Goal: Find contact information: Find contact information

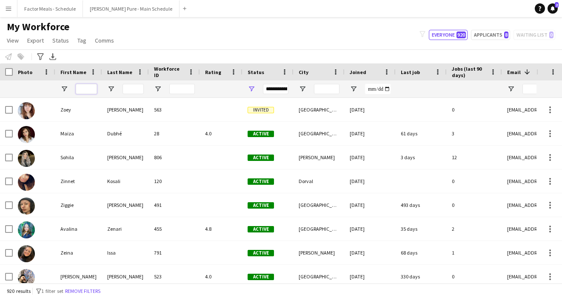
click at [92, 87] on input "First Name Filter Input" at bounding box center [86, 89] width 21 height 10
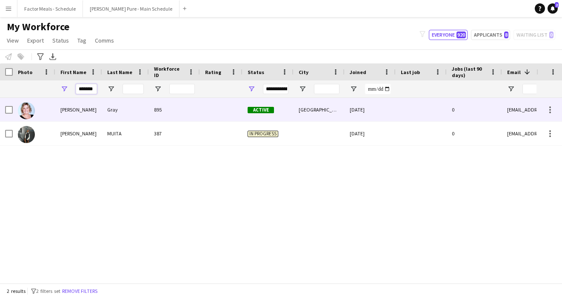
type input "*******"
click at [33, 111] on img at bounding box center [26, 110] width 17 height 17
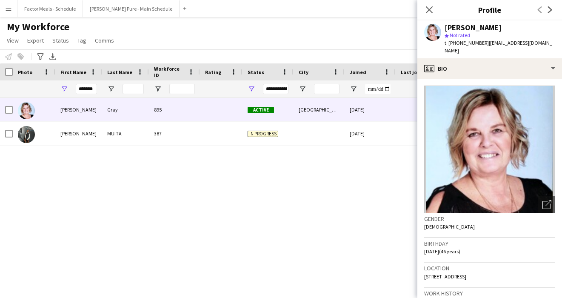
scroll to position [58, 0]
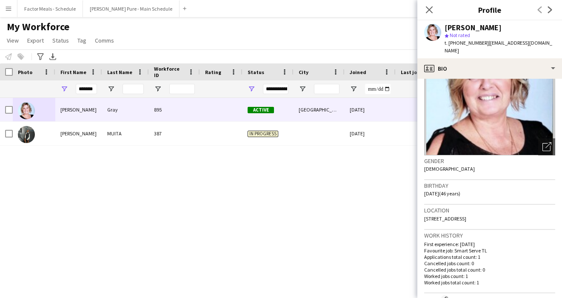
drag, startPoint x: 424, startPoint y: 210, endPoint x: 467, endPoint y: 211, distance: 42.9
click at [320, 215] on span "[STREET_ADDRESS]" at bounding box center [445, 218] width 42 height 6
copy span "[STREET_ADDRESS]"
click at [320, 206] on h3 "Location" at bounding box center [489, 210] width 131 height 8
click at [320, 215] on span "[STREET_ADDRESS]" at bounding box center [445, 218] width 42 height 6
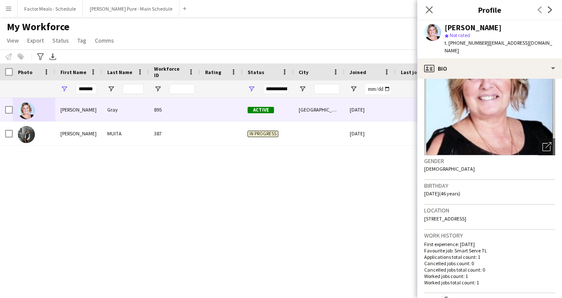
drag, startPoint x: 488, startPoint y: 211, endPoint x: 518, endPoint y: 212, distance: 30.2
click at [320, 212] on div "Location [STREET_ADDRESS]" at bounding box center [489, 216] width 131 height 25
copy span "N6C 2B3"
drag, startPoint x: 538, startPoint y: 43, endPoint x: 485, endPoint y: 45, distance: 53.1
click at [320, 45] on div "[PERSON_NAME] star Not rated t. [PHONE_NUMBER] | [EMAIL_ADDRESS][DOMAIN_NAME]" at bounding box center [489, 39] width 145 height 38
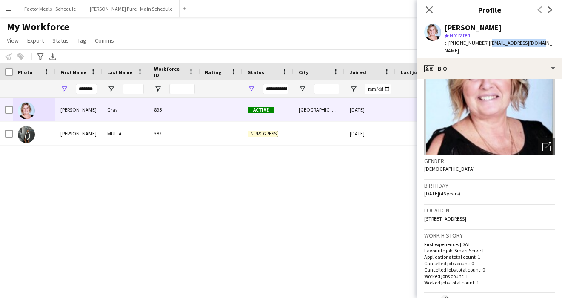
copy span "[EMAIL_ADDRESS][DOMAIN_NAME]"
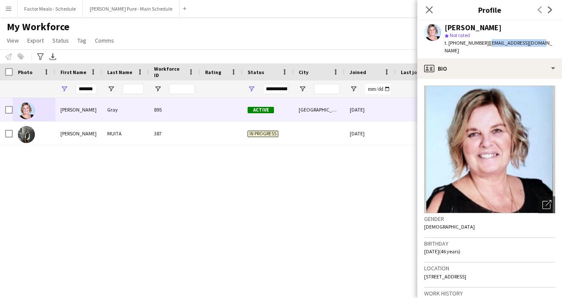
scroll to position [10, 0]
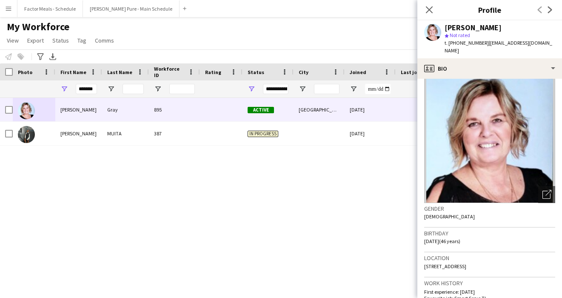
click at [320, 264] on div "Location [STREET_ADDRESS]" at bounding box center [489, 264] width 131 height 25
drag, startPoint x: 468, startPoint y: 258, endPoint x: 422, endPoint y: 257, distance: 45.9
click at [320, 257] on app-crew-profile-bio "Open photos pop-in Gender [DEMOGRAPHIC_DATA] Birthday [DEMOGRAPHIC_DATA] (46 ye…" at bounding box center [489, 188] width 145 height 219
copy span "[STREET_ADDRESS]"
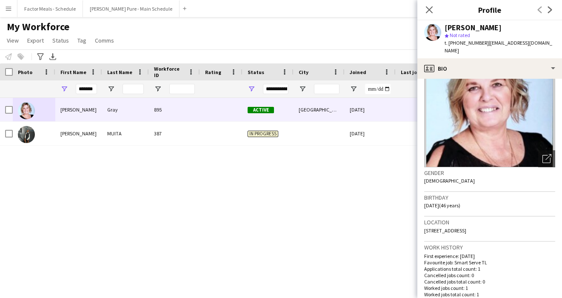
scroll to position [49, 0]
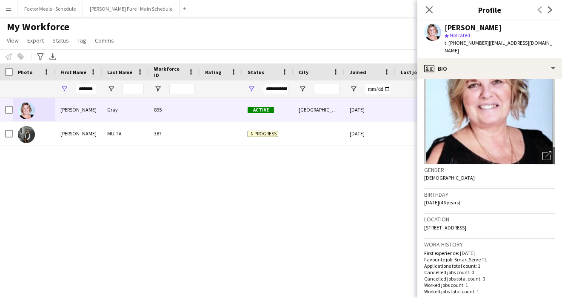
click at [320, 230] on div "Location [STREET_ADDRESS]" at bounding box center [489, 225] width 131 height 25
drag, startPoint x: 507, startPoint y: 220, endPoint x: 488, endPoint y: 223, distance: 18.9
click at [320, 223] on div "Location [STREET_ADDRESS]" at bounding box center [489, 225] width 131 height 25
copy span "N6C 2B3"
drag, startPoint x: 482, startPoint y: 44, endPoint x: 451, endPoint y: 44, distance: 31.0
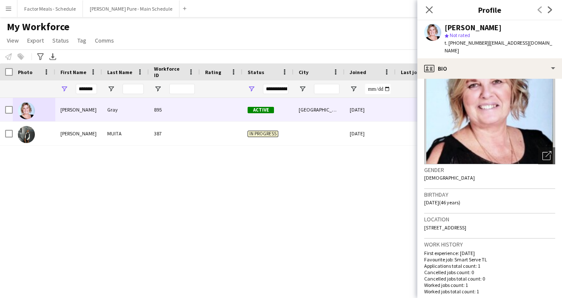
click at [320, 44] on span "t. [PHONE_NUMBER]" at bounding box center [466, 43] width 44 height 6
copy span "[PHONE_NUMBER]"
click at [320, 45] on span "| [EMAIL_ADDRESS][DOMAIN_NAME]" at bounding box center [498, 47] width 108 height 14
drag, startPoint x: 537, startPoint y: 43, endPoint x: 485, endPoint y: 43, distance: 51.9
click at [320, 43] on div "[PERSON_NAME] star Not rated t. [PHONE_NUMBER] | [EMAIL_ADDRESS][DOMAIN_NAME]" at bounding box center [489, 39] width 145 height 38
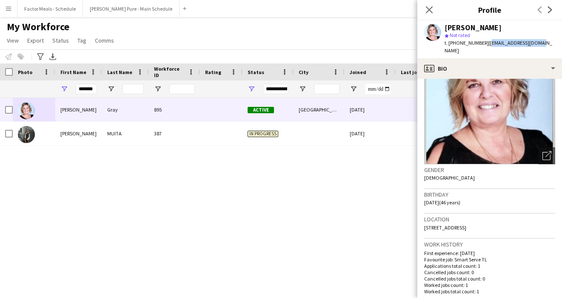
copy span "[EMAIL_ADDRESS][DOMAIN_NAME]"
